Goal: Task Accomplishment & Management: Complete application form

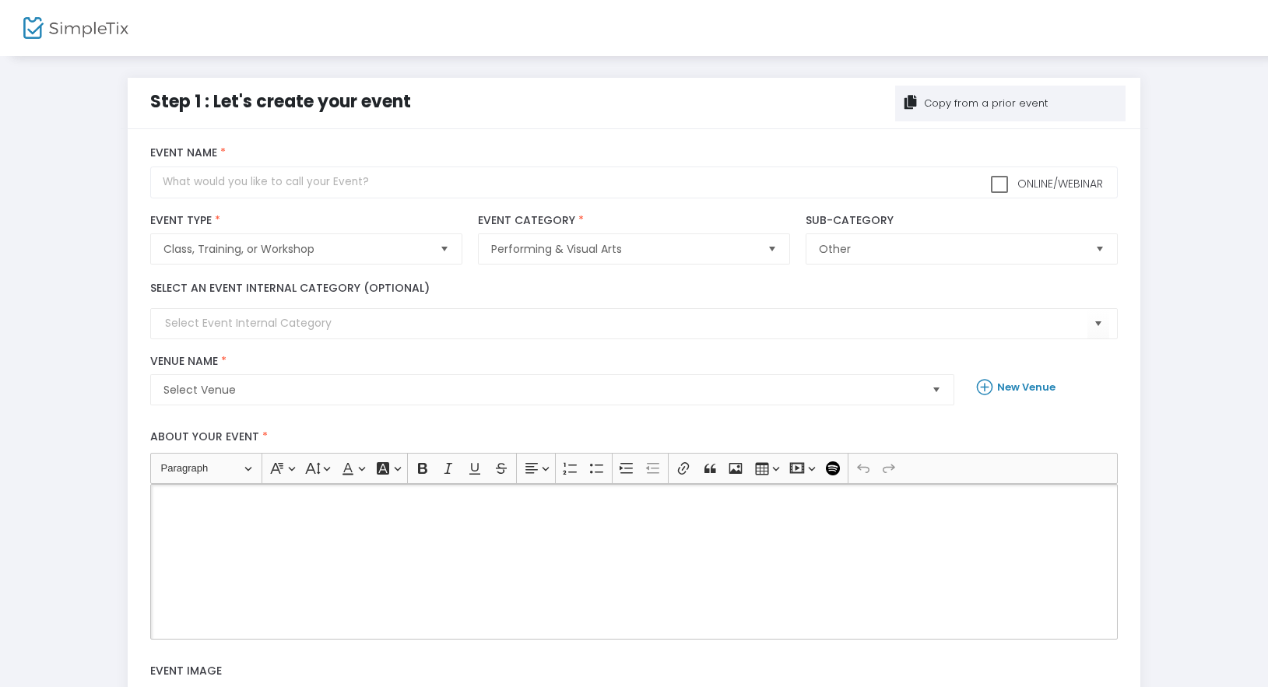
click at [300, 534] on div "Rich Text Editor, main" at bounding box center [633, 562] width 967 height 156
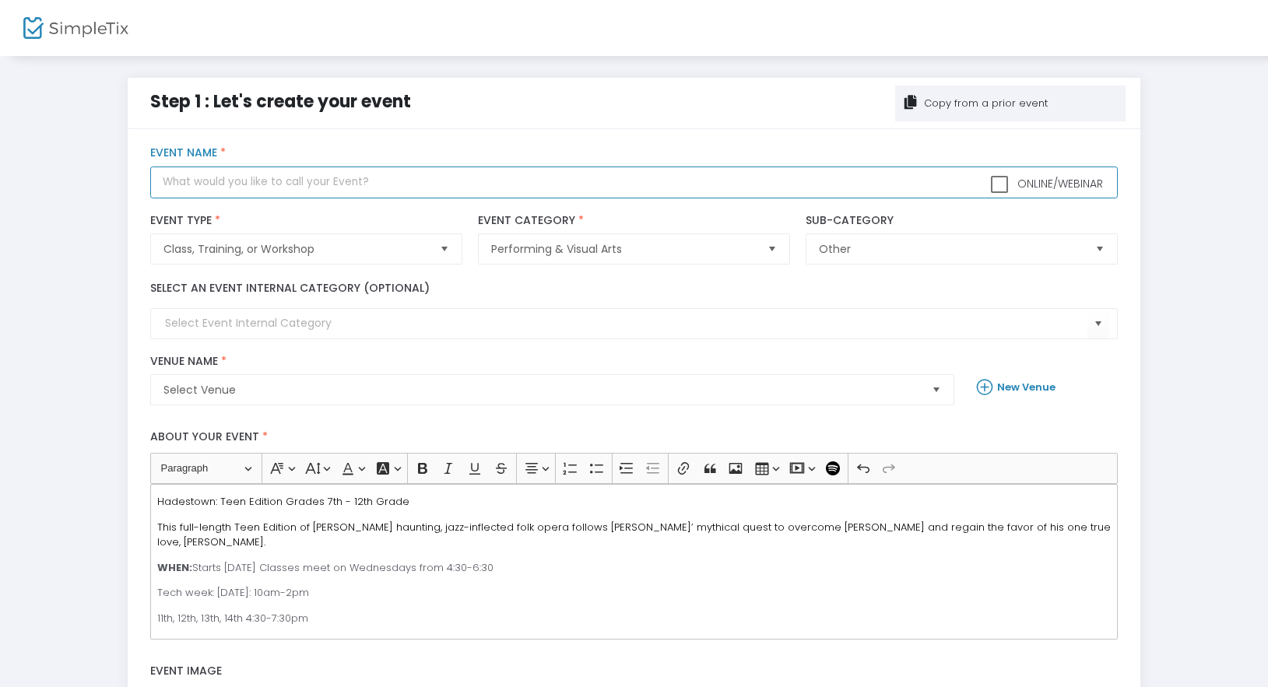
click at [267, 191] on input "text" at bounding box center [633, 183] width 967 height 32
type input "Hadestown: Teen Edition Grades 7th - 12th"
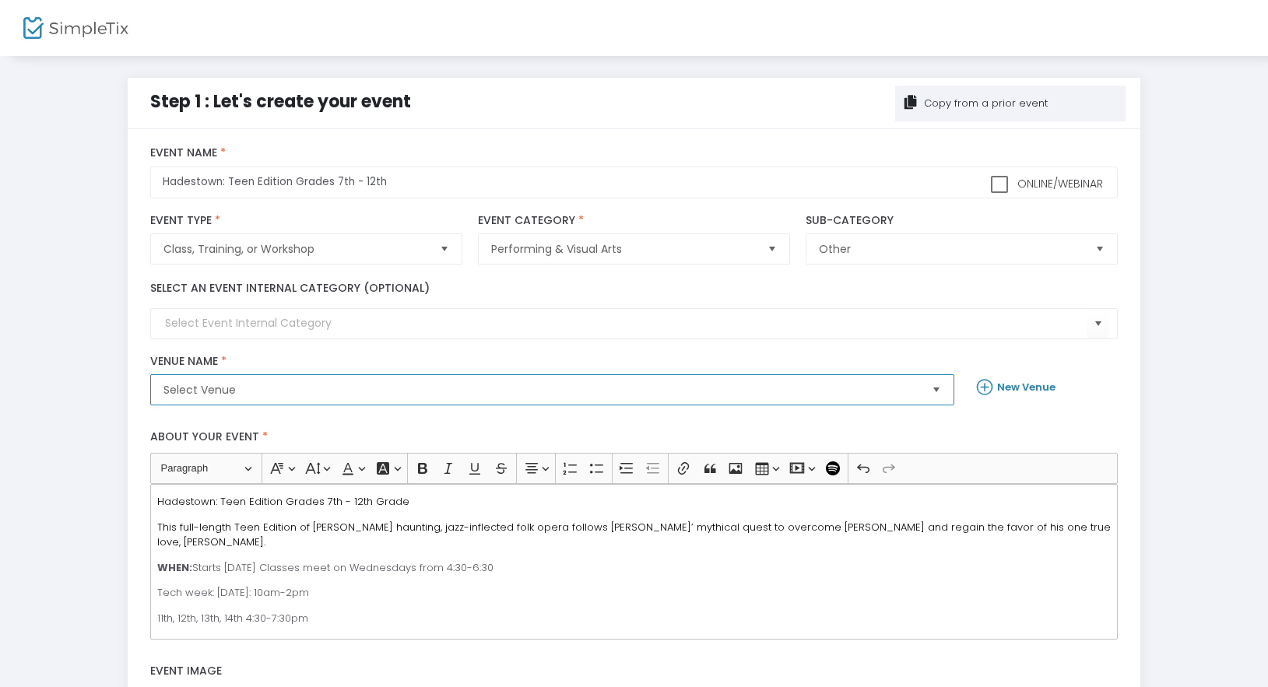
click at [251, 393] on span "Select Venue" at bounding box center [541, 390] width 756 height 16
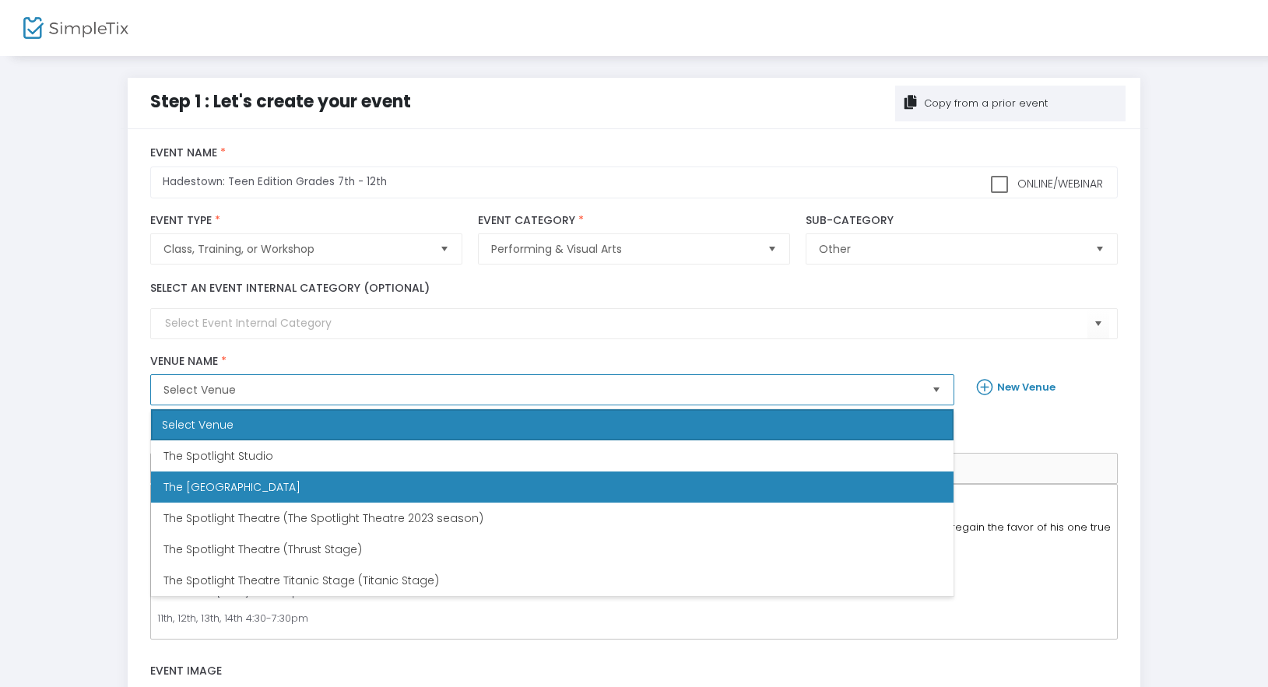
click at [247, 483] on span "The [GEOGRAPHIC_DATA]" at bounding box center [231, 487] width 137 height 16
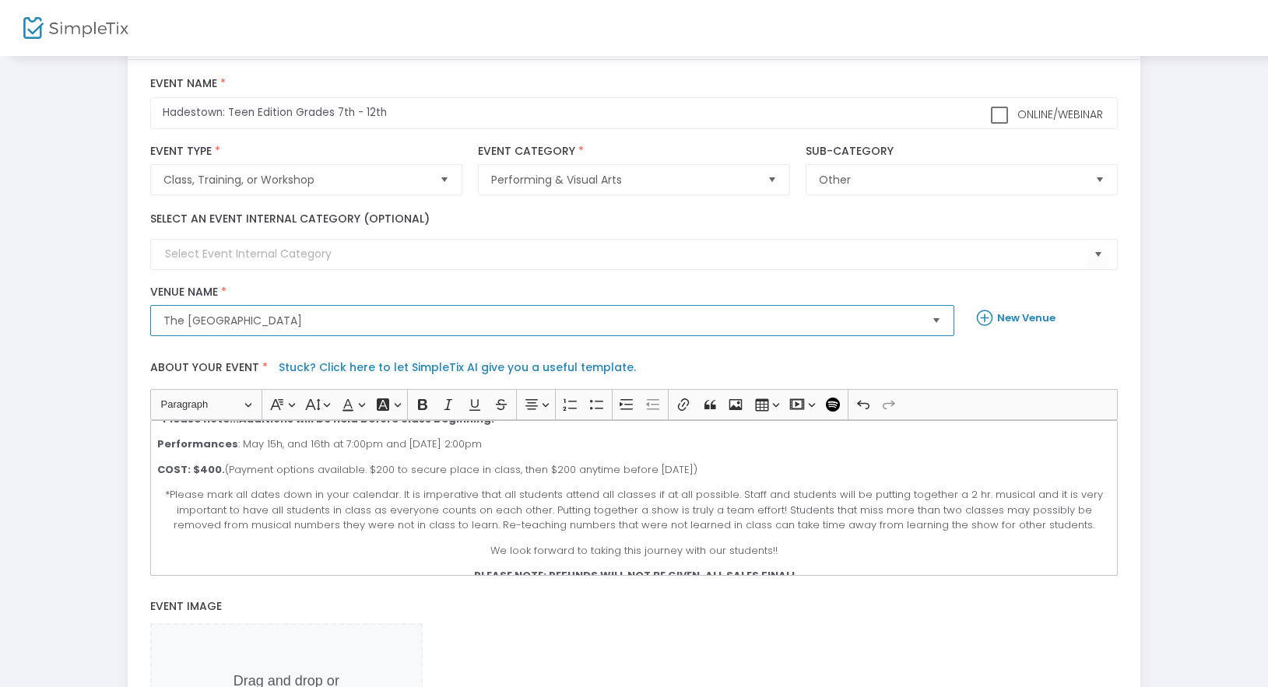
scroll to position [208, 0]
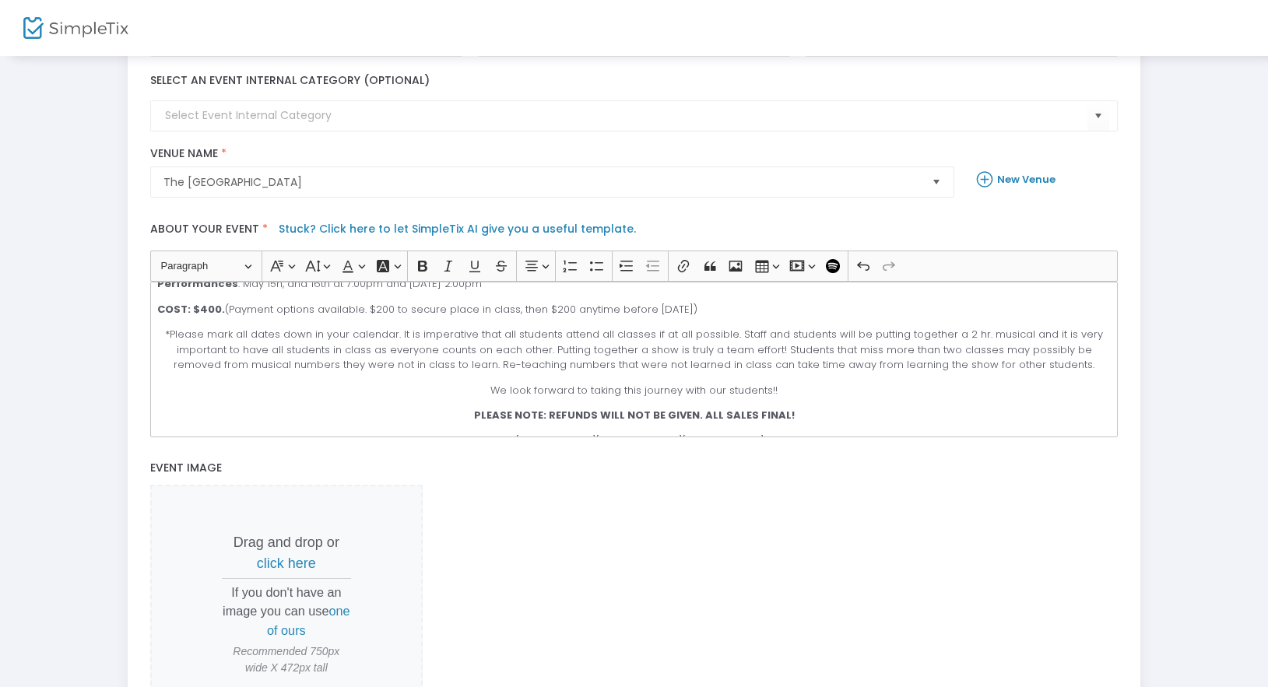
click at [283, 563] on span "click here" at bounding box center [286, 564] width 59 height 16
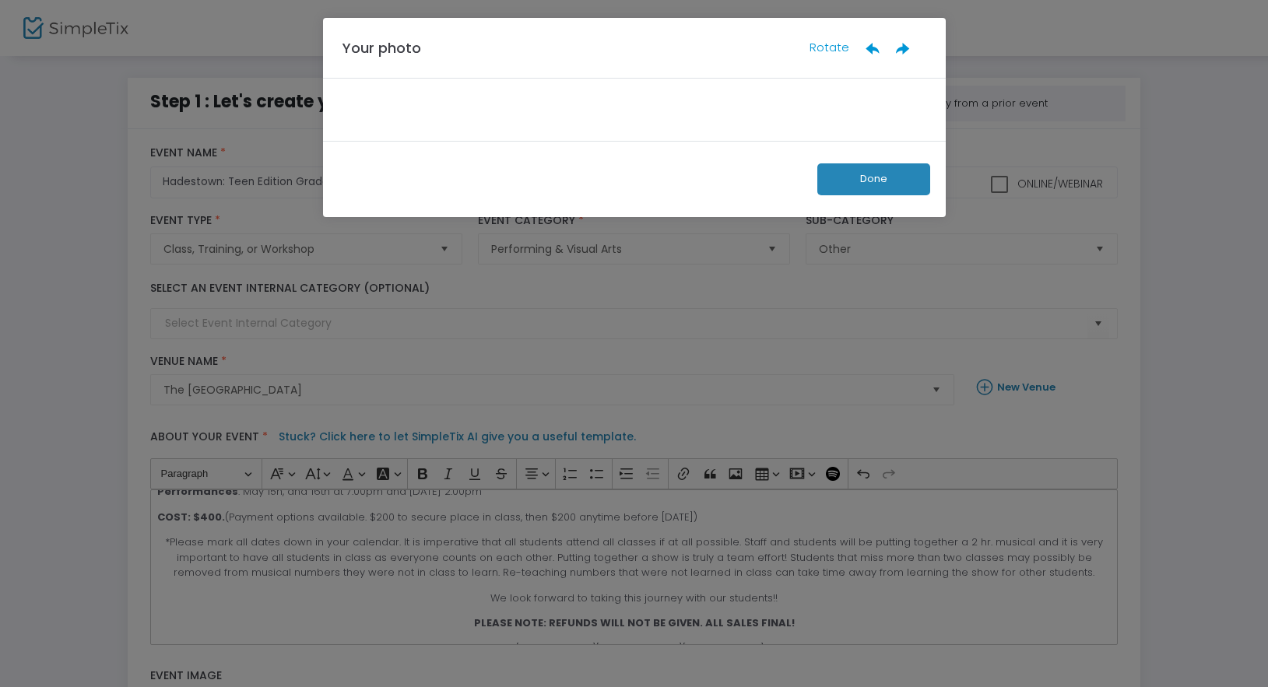
scroll to position [0, 0]
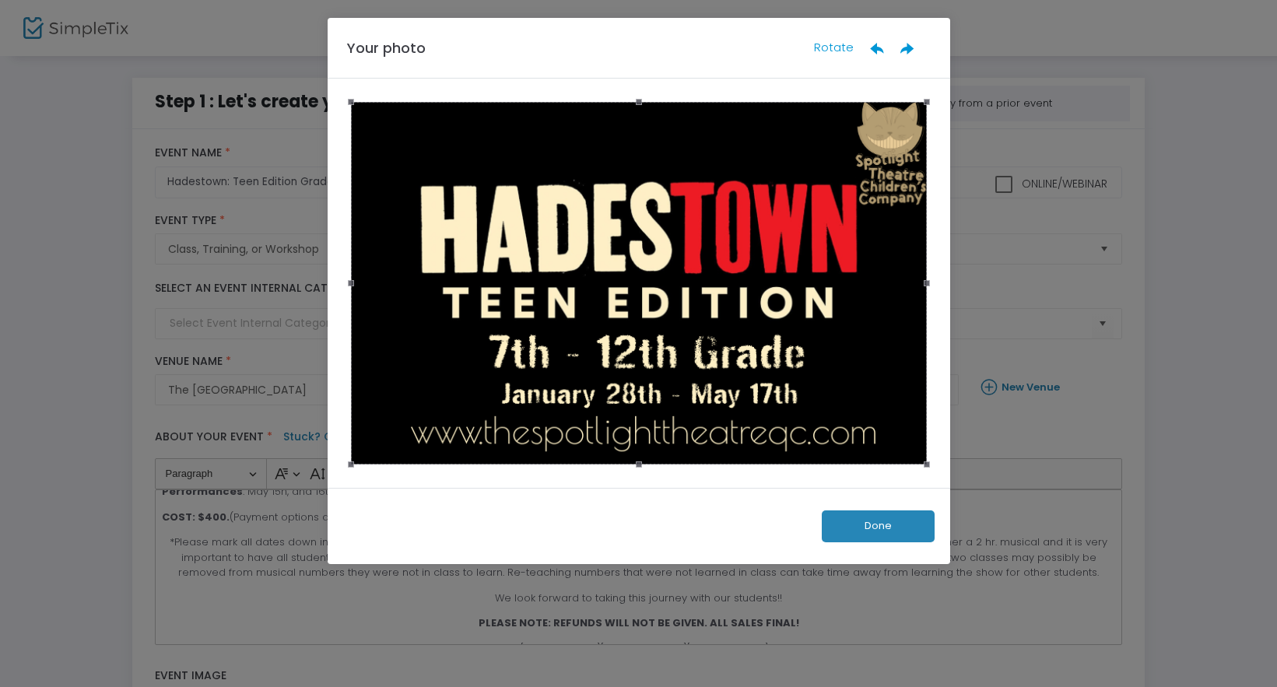
click at [893, 538] on button "Done" at bounding box center [878, 526] width 113 height 32
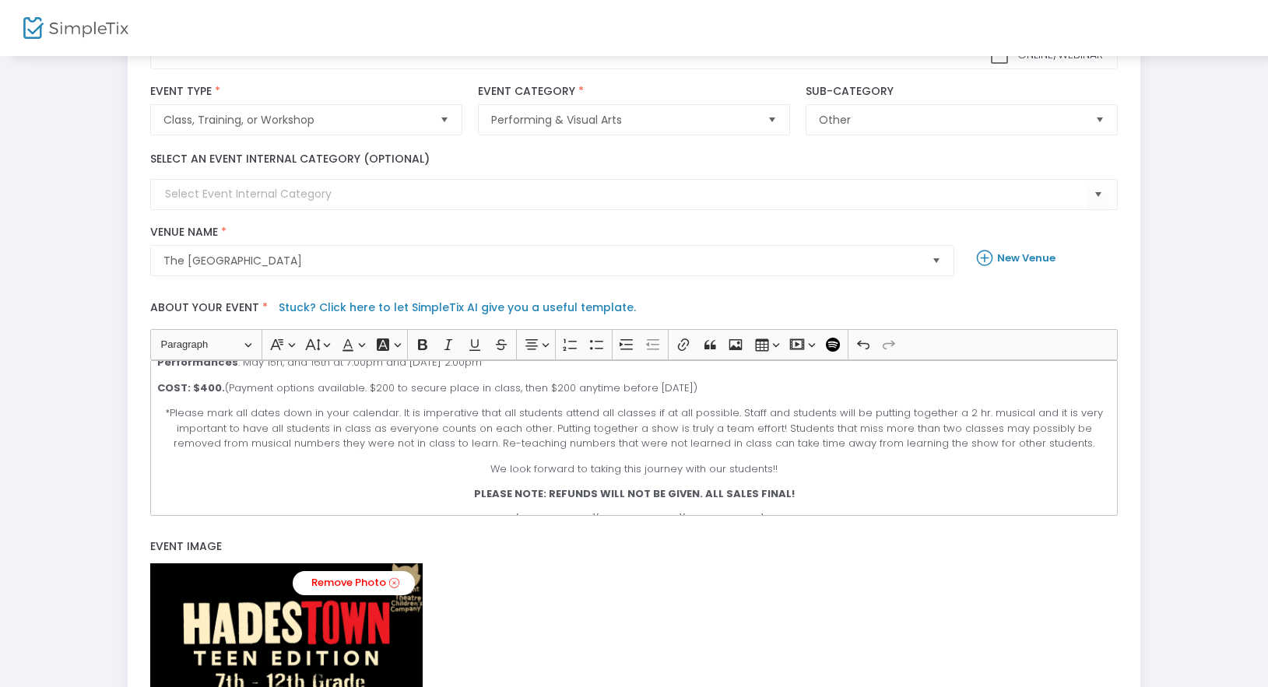
scroll to position [282, 0]
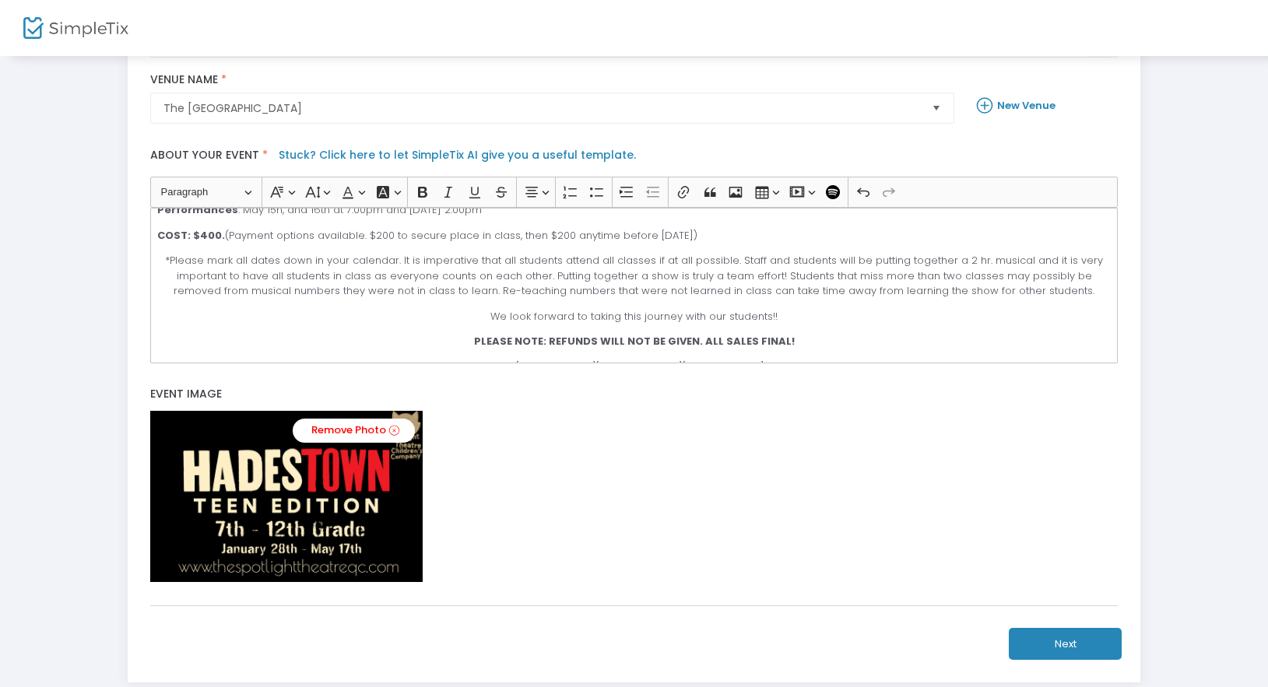
click at [1051, 640] on button "Next" at bounding box center [1064, 644] width 113 height 32
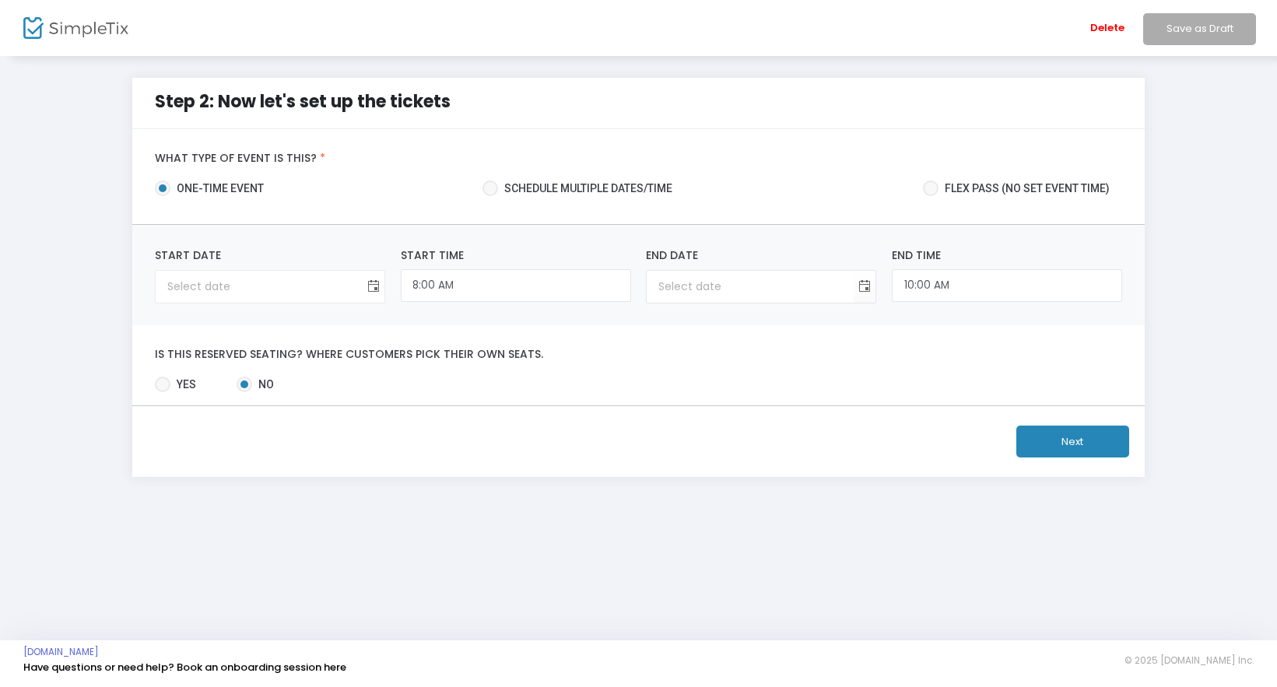
click at [371, 288] on span "Toggle calendar" at bounding box center [374, 287] width 26 height 26
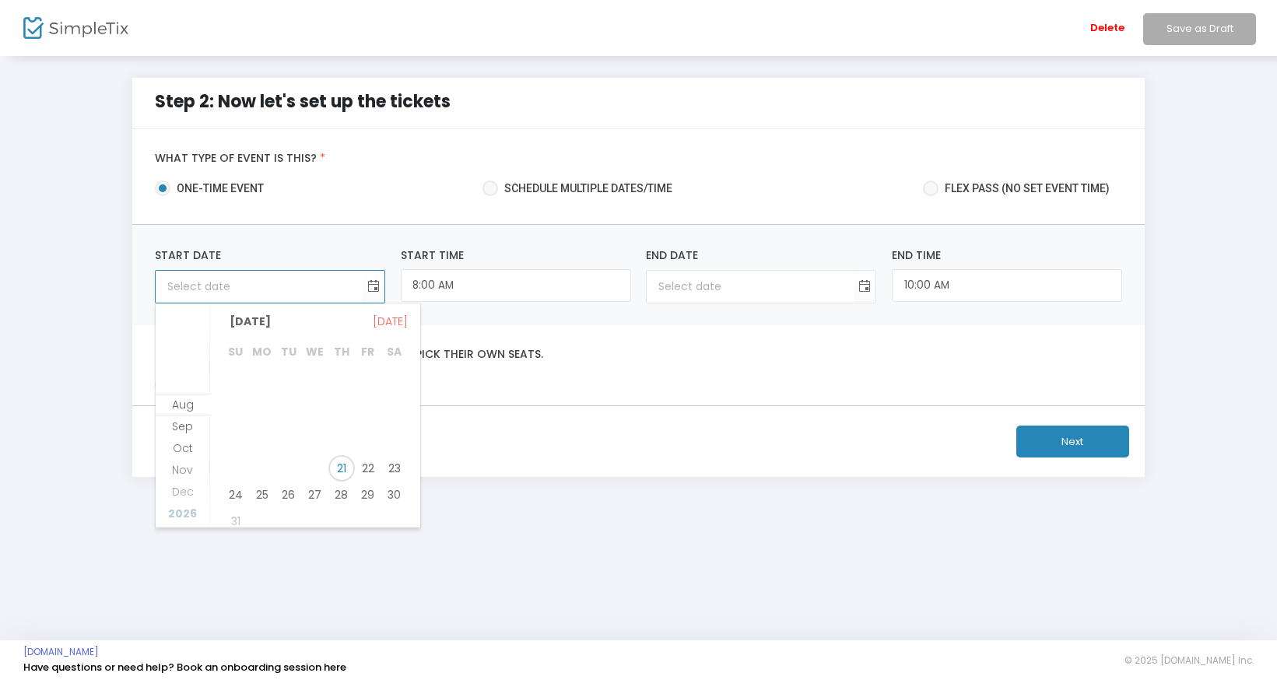
click at [188, 509] on span "2026" at bounding box center [182, 514] width 29 height 16
click at [313, 487] on span "28" at bounding box center [315, 489] width 26 height 26
type input "[DATE]"
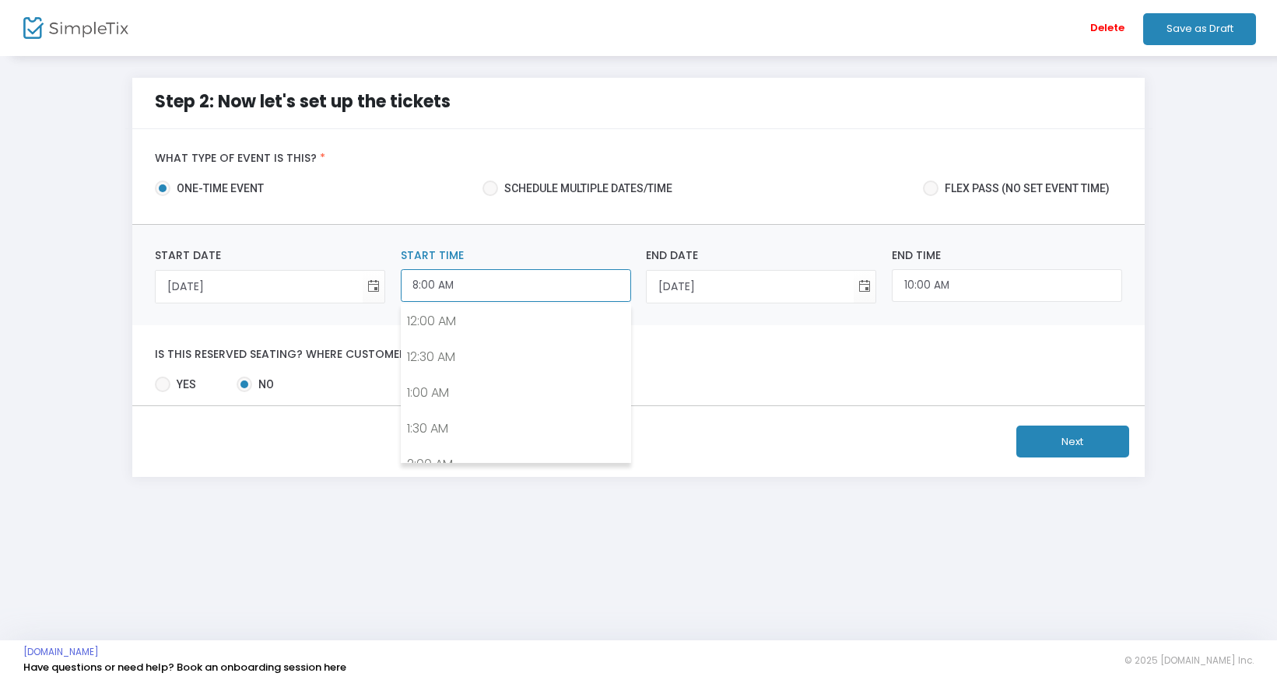
click at [490, 289] on input "8:00 AM" at bounding box center [516, 285] width 230 height 33
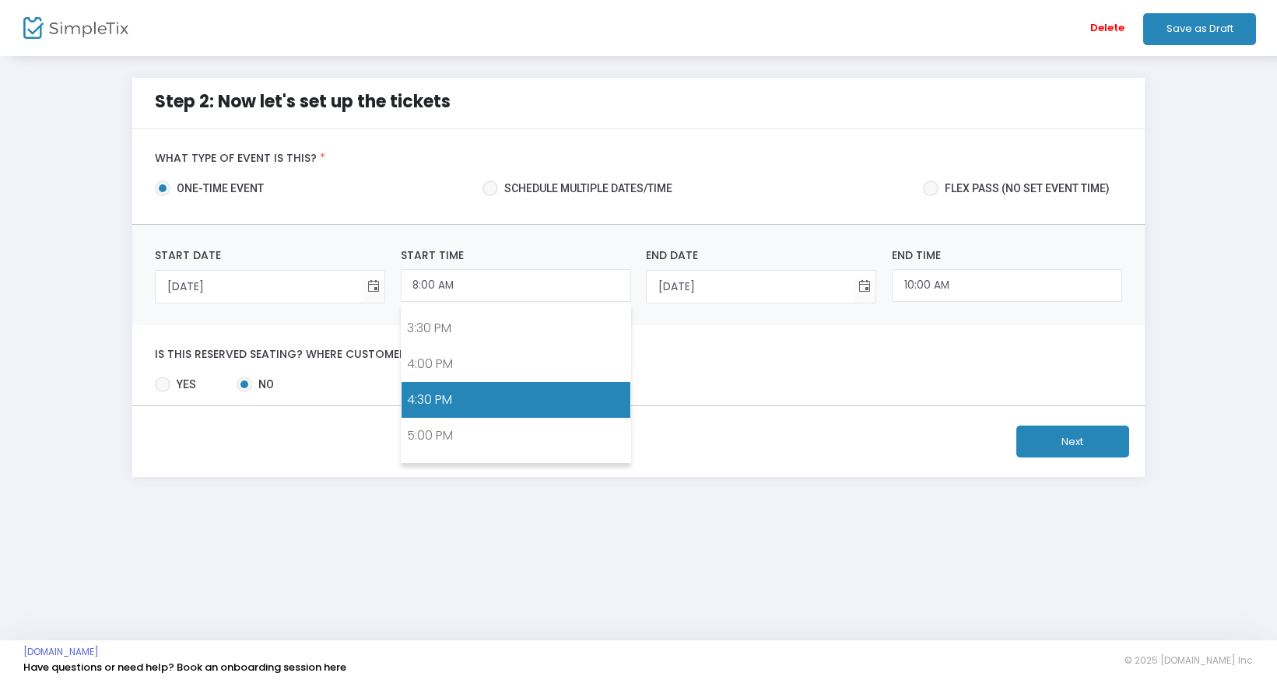
click at [461, 397] on link "4:30 PM" at bounding box center [516, 400] width 229 height 36
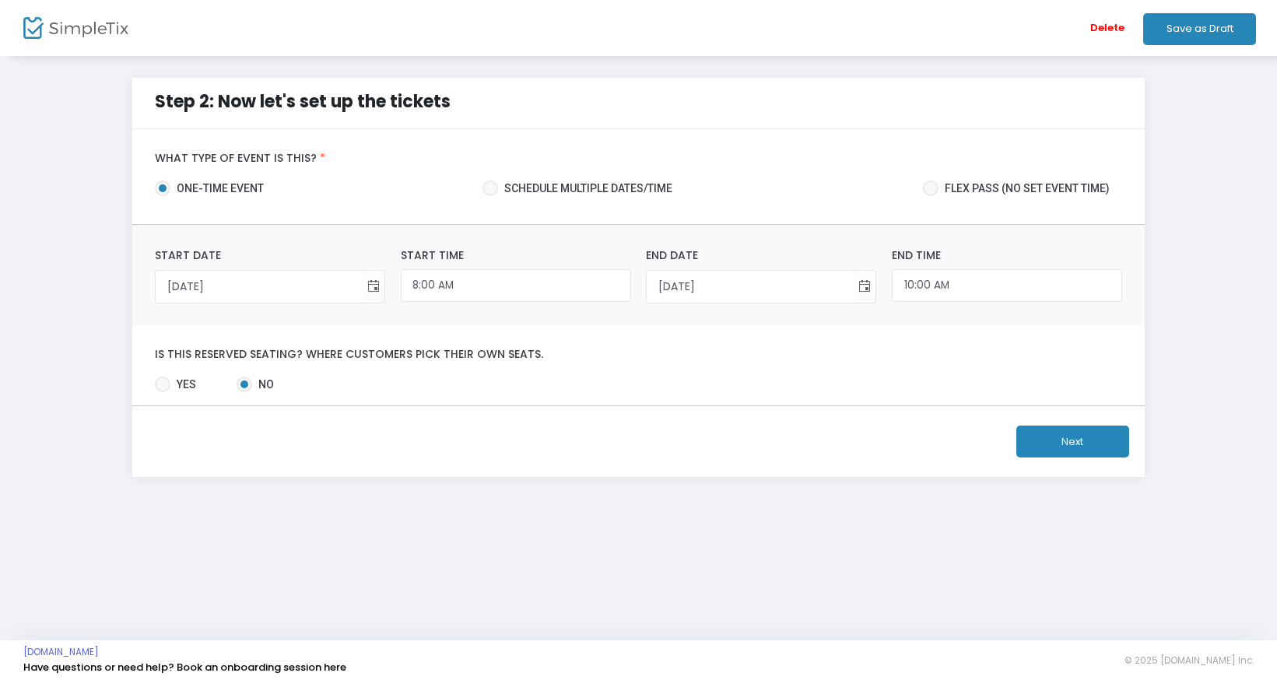
type input "4:30 PM"
type input "6:30 PM"
click at [1061, 439] on button "Next" at bounding box center [1072, 442] width 113 height 32
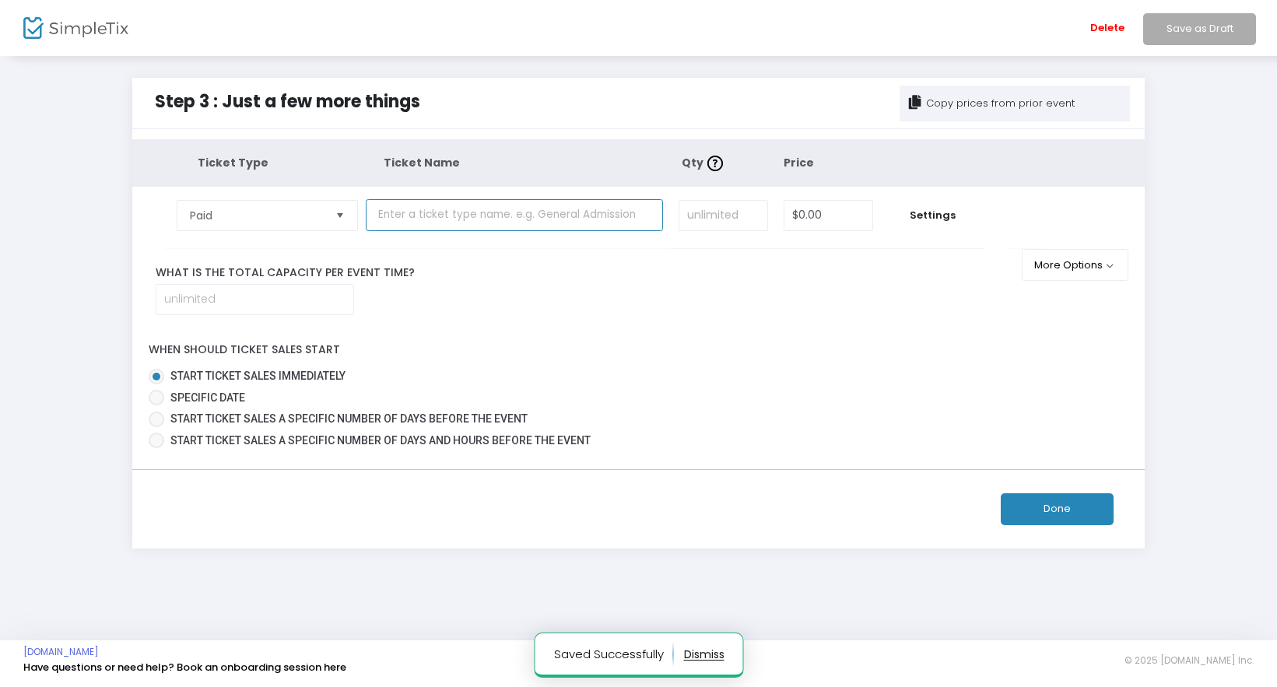
drag, startPoint x: 424, startPoint y: 224, endPoint x: 433, endPoint y: 237, distance: 15.8
click at [425, 224] on input "text" at bounding box center [514, 215] width 297 height 32
